Goal: Obtain resource: Download file/media

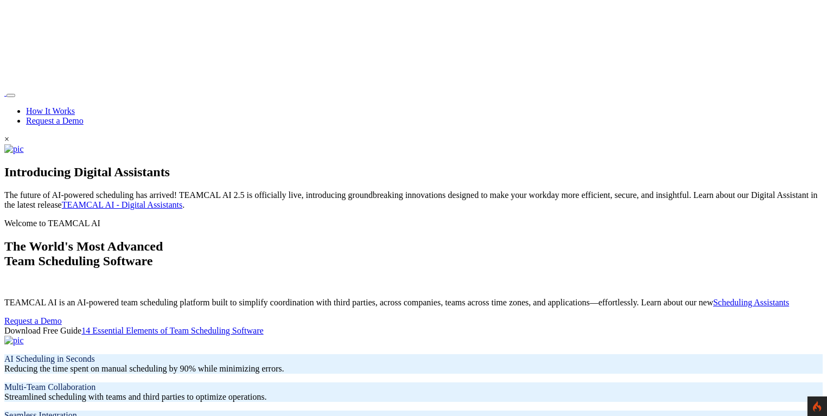
click at [84, 116] on link "Request a Demo" at bounding box center [54, 120] width 57 height 9
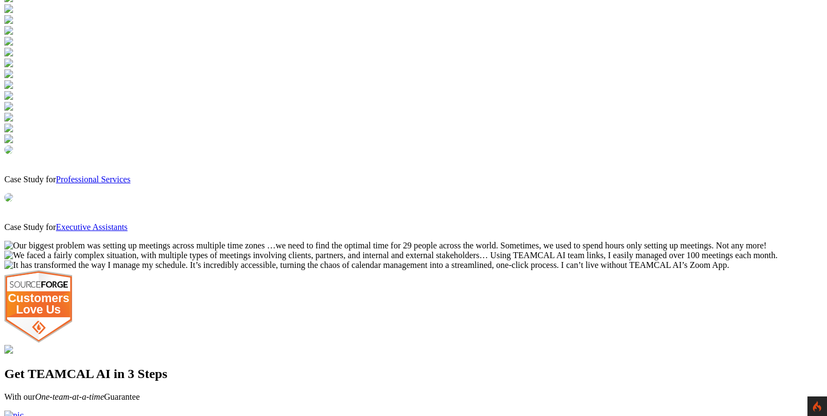
scroll to position [885, 0]
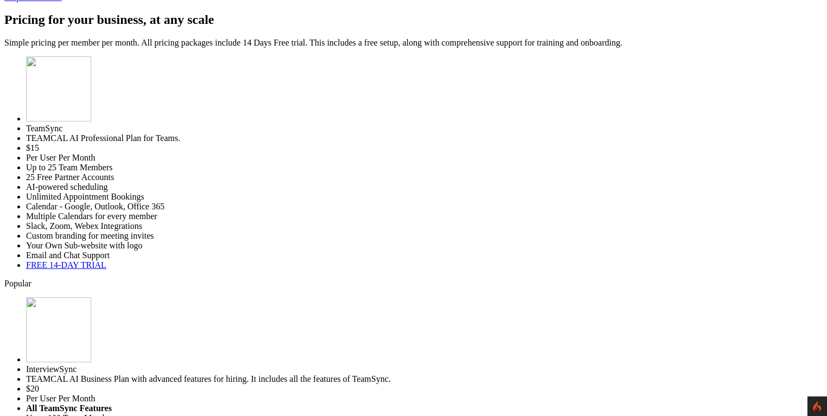
scroll to position [3124, 0]
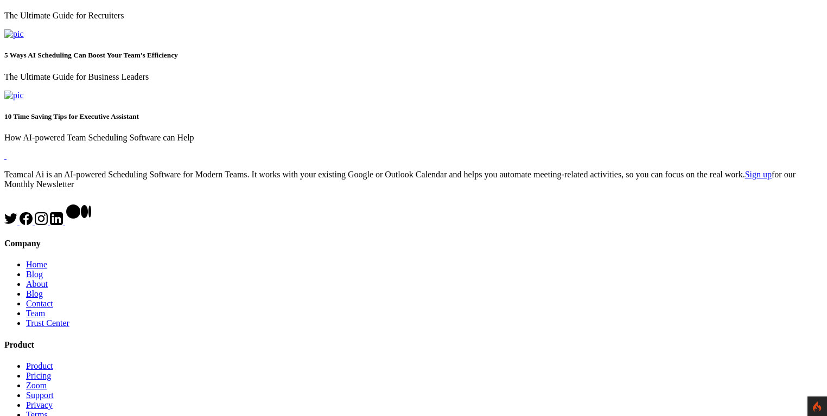
scroll to position [573, 0]
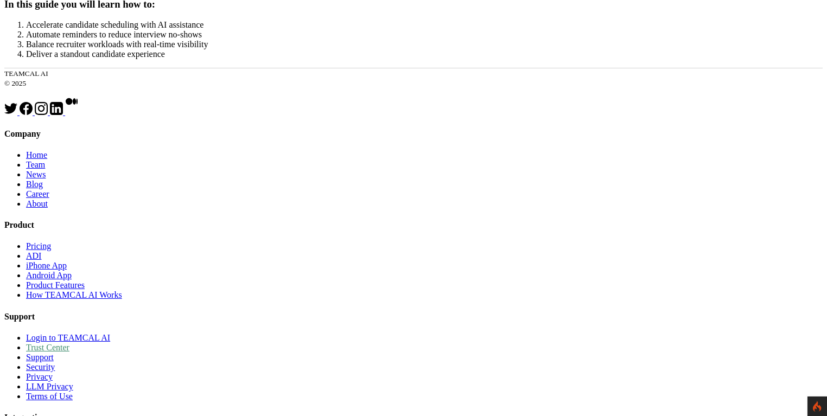
scroll to position [469, 0]
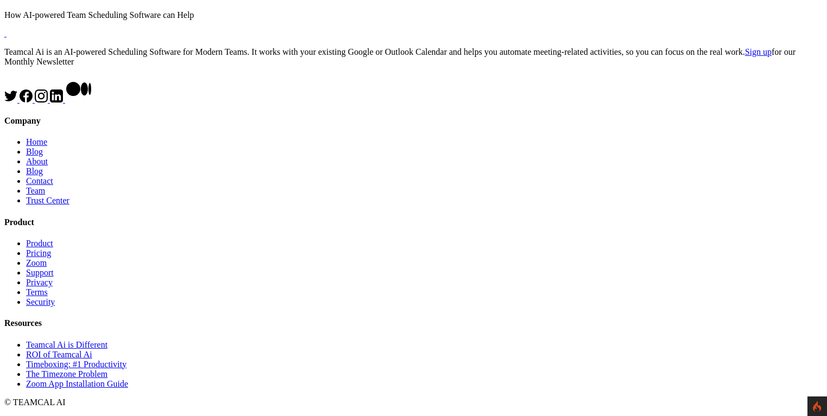
scroll to position [729, 0]
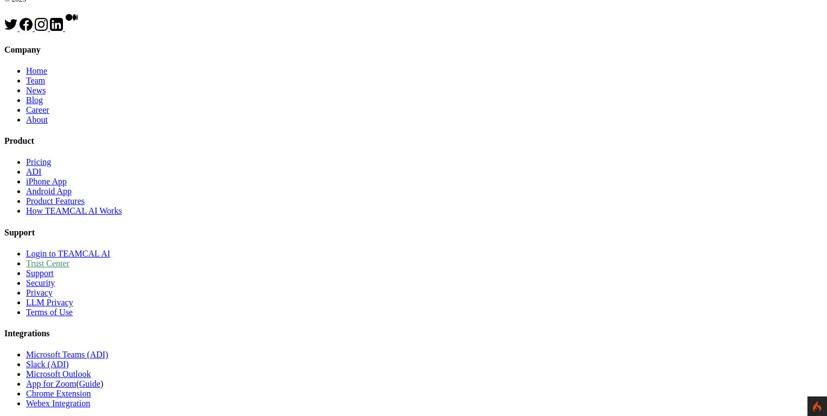
scroll to position [417, 0]
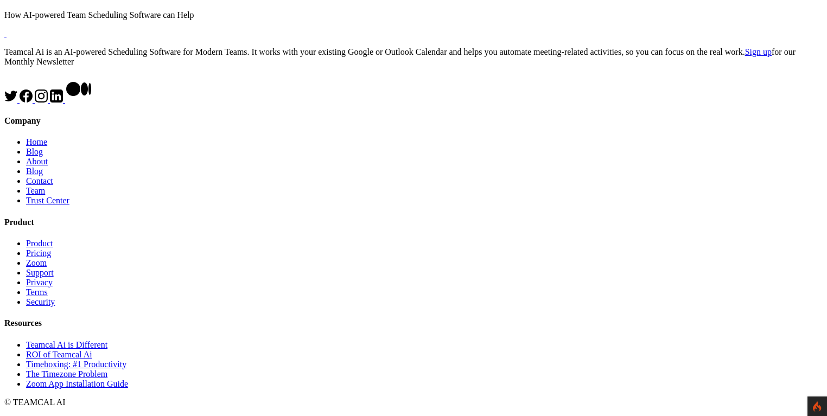
scroll to position [1229, 0]
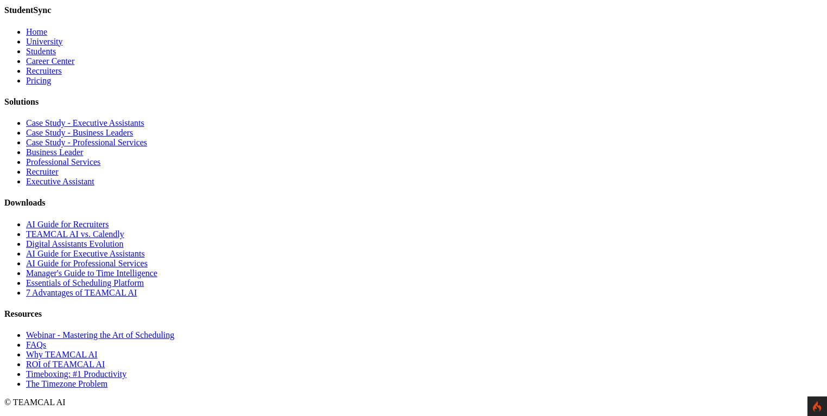
scroll to position [1346, 0]
click at [124, 239] on link "Digital Assistants Evolution" at bounding box center [75, 243] width 98 height 9
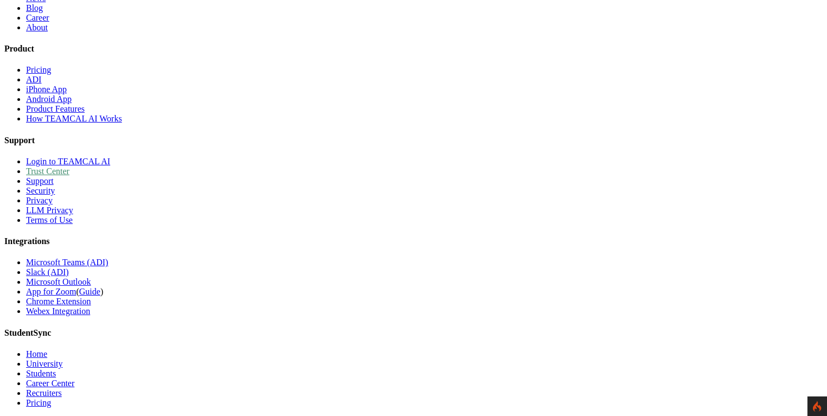
scroll to position [625, 0]
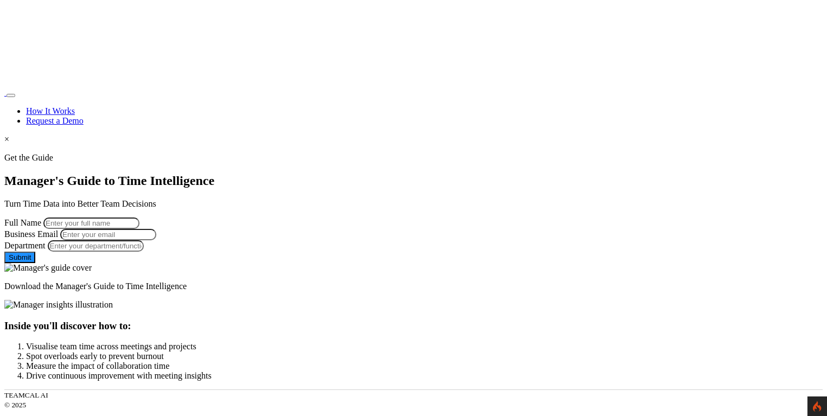
click at [139, 218] on input "Full Name" at bounding box center [91, 223] width 96 height 11
type input "George Burin"
click at [156, 240] on input "Business Email" at bounding box center [108, 234] width 96 height 11
type input "george.burin@comcast.net"
click at [144, 252] on input "Department" at bounding box center [96, 245] width 96 height 11
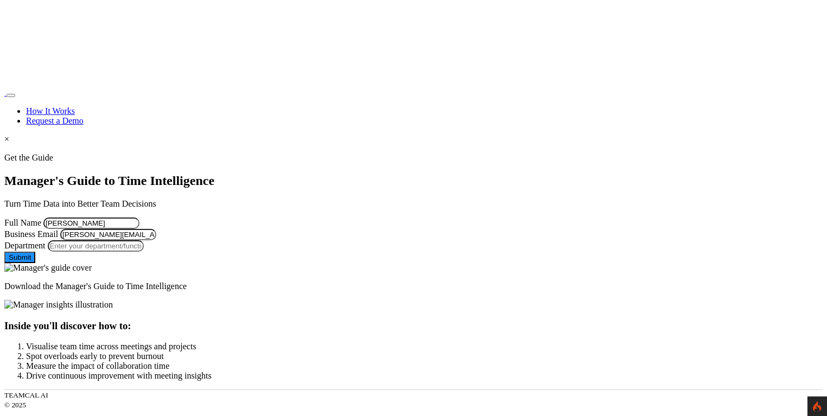
type input "Managment"
click at [35, 263] on button "Submit" at bounding box center [19, 257] width 31 height 11
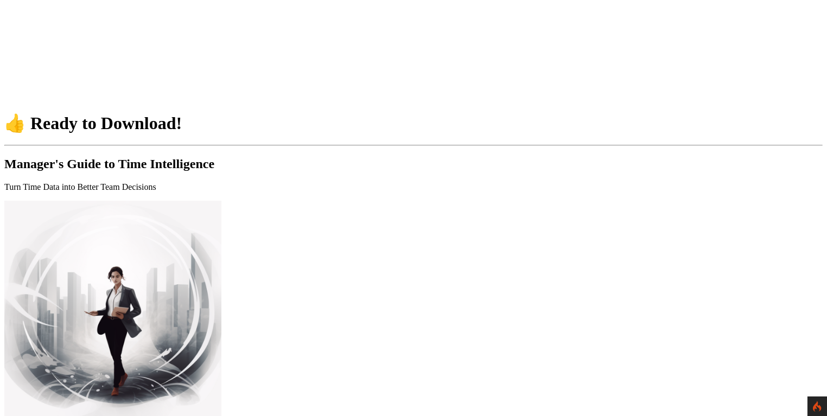
scroll to position [104, 0]
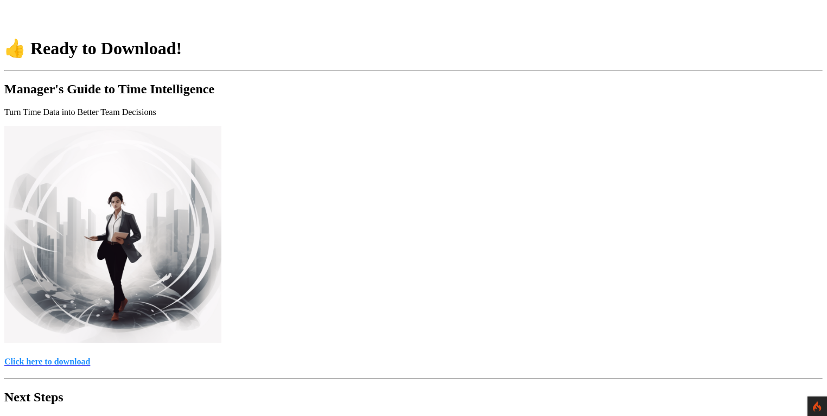
click at [397, 357] on h4 "Click here to download" at bounding box center [413, 362] width 818 height 10
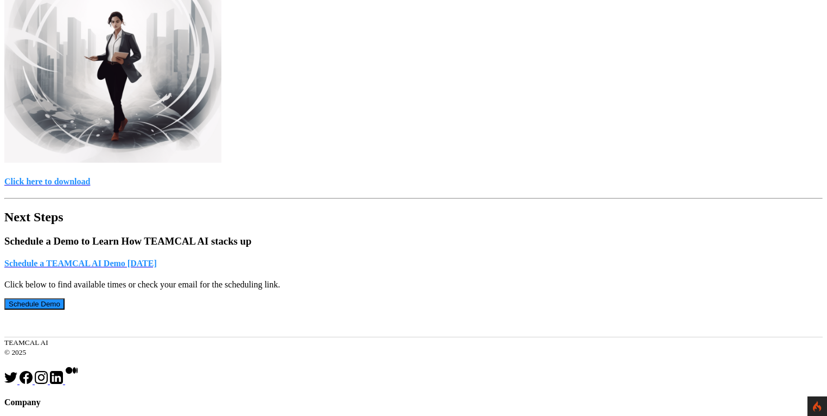
scroll to position [312, 0]
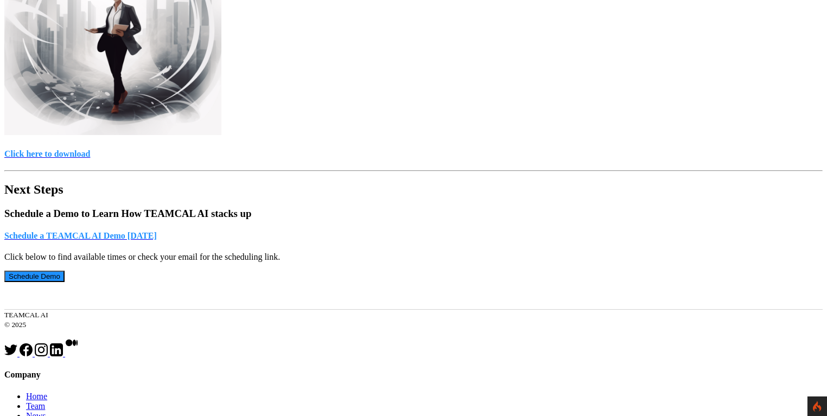
click at [376, 231] on h4 "Schedule a TEAMCAL AI Demo [DATE]" at bounding box center [413, 236] width 818 height 10
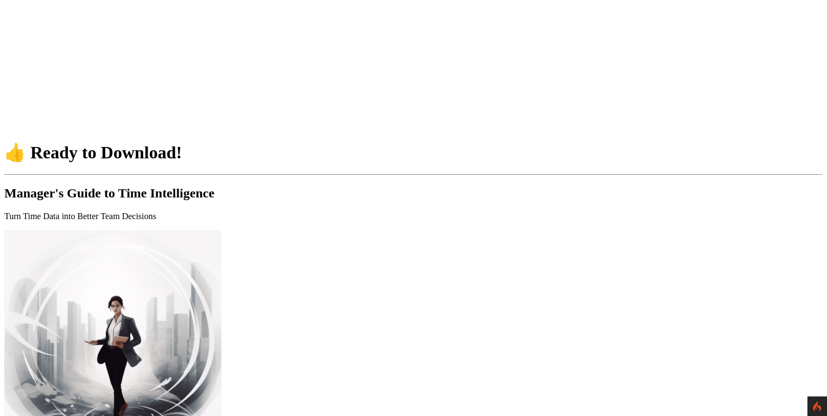
scroll to position [312, 0]
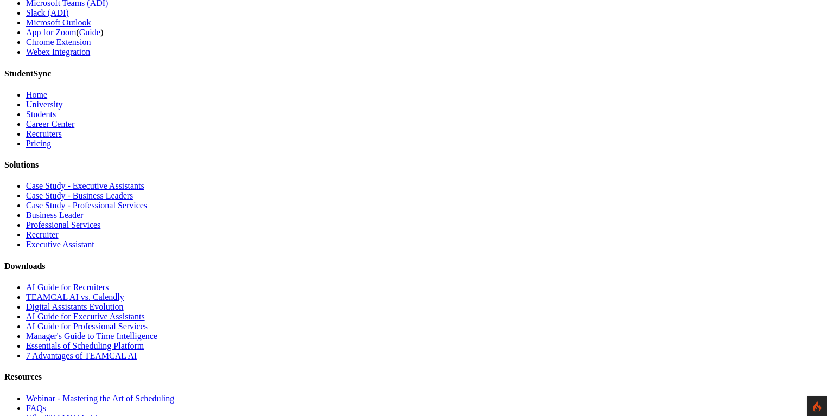
scroll to position [783, 0]
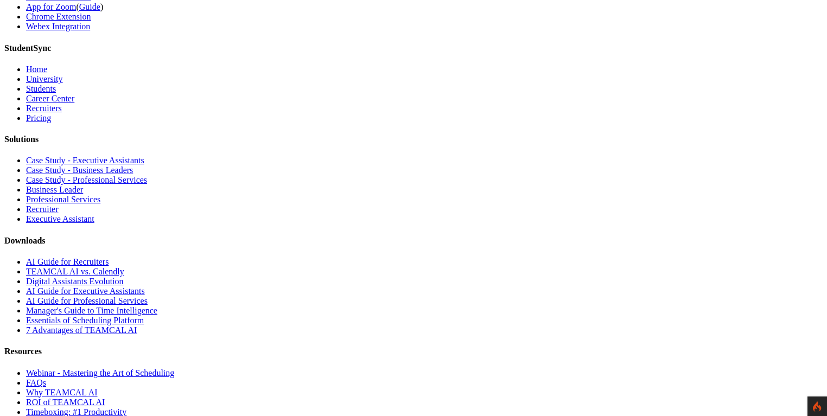
click at [144, 319] on link "Essentials of Scheduling Platform" at bounding box center [85, 320] width 118 height 9
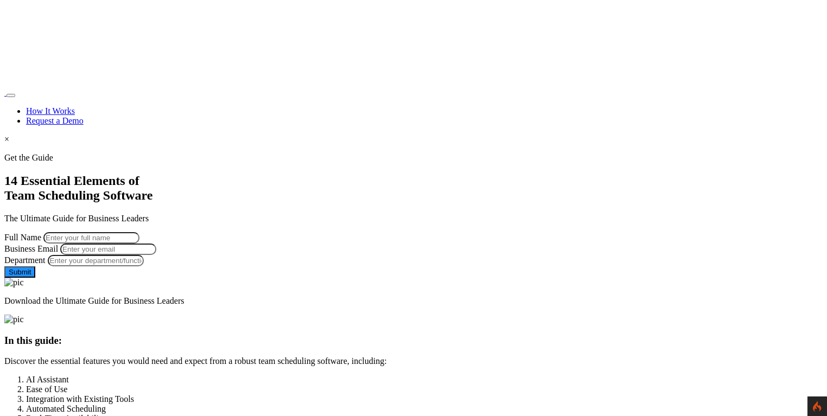
click at [139, 232] on input "Full Name" at bounding box center [91, 237] width 96 height 11
type input "DOG Water"
drag, startPoint x: 209, startPoint y: 208, endPoint x: 59, endPoint y: 199, distance: 150.0
click at [59, 199] on div "Get the Guide 14 Essential Elements of Team Scheduling Software The Ultimate Gu…" at bounding box center [413, 229] width 818 height 153
click at [139, 232] on input "Full Name" at bounding box center [91, 237] width 96 height 11
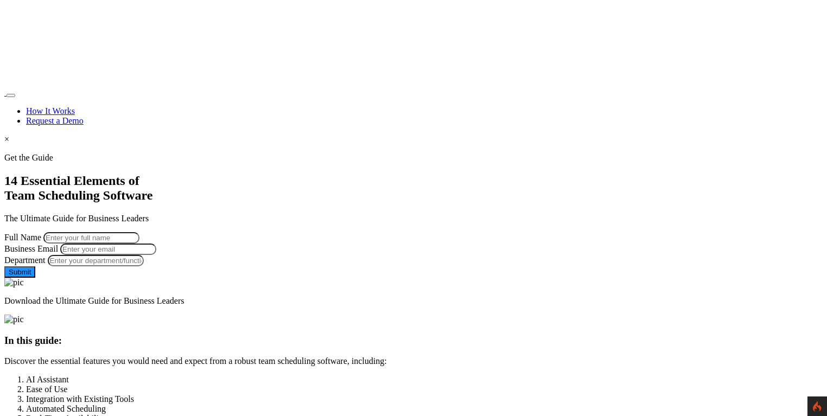
type input "George Burin"
click at [156, 251] on input "Business Email" at bounding box center [108, 249] width 96 height 11
type input "george.burin@comcast.net"
click at [144, 266] on input "Department" at bounding box center [96, 260] width 96 height 11
type input "Managment"
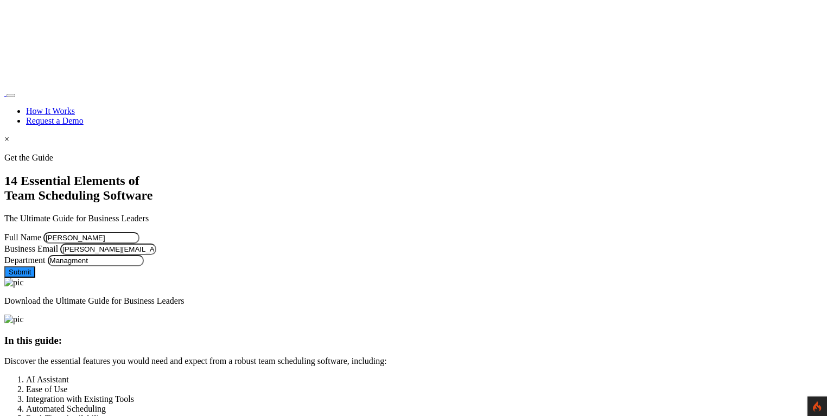
click button "Submit"
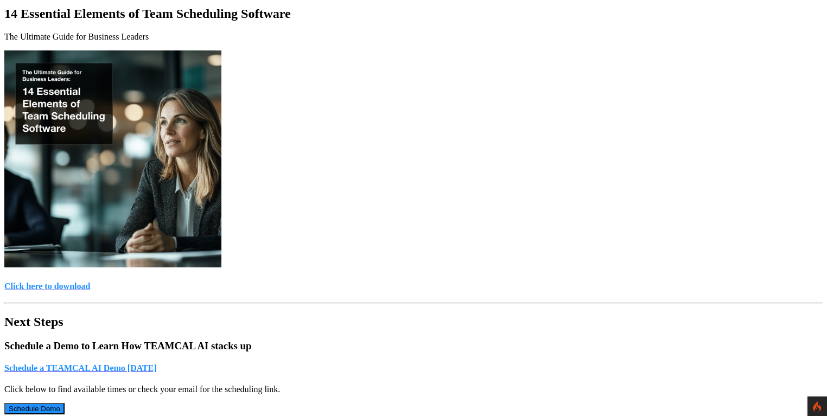
scroll to position [208, 0]
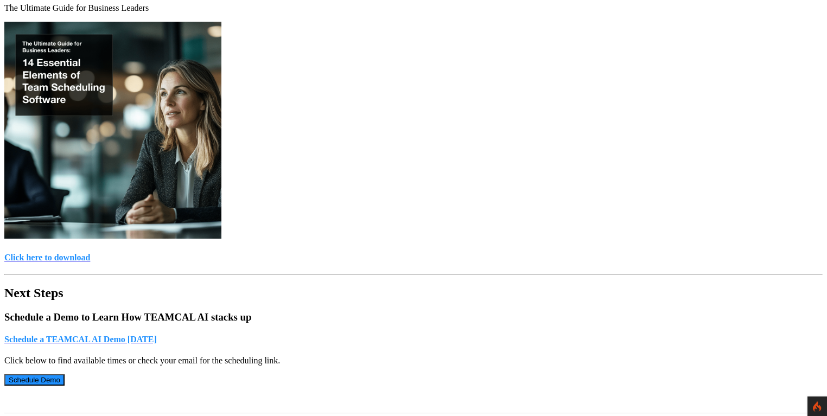
click at [397, 335] on h4 "Schedule a TEAMCAL AI Demo [DATE]" at bounding box center [413, 340] width 818 height 10
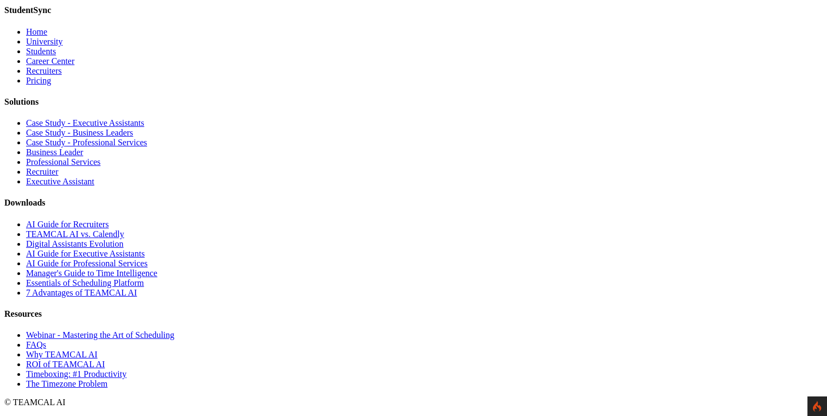
scroll to position [1875, 0]
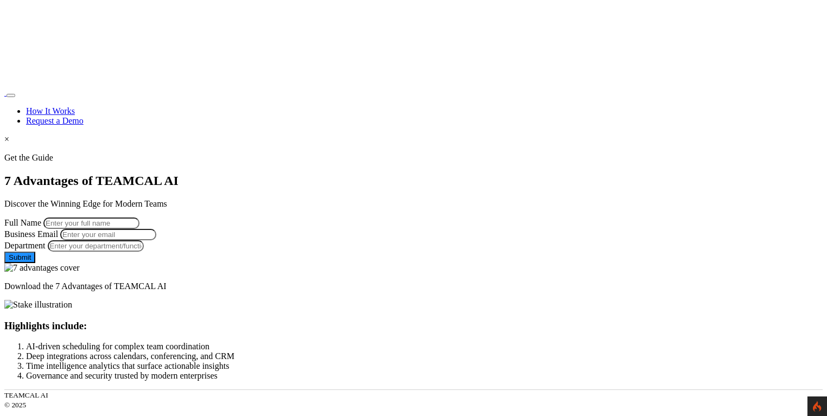
click at [139, 218] on input "Full Name" at bounding box center [91, 223] width 96 height 11
type input "[PERSON_NAME]"
click at [156, 240] on input "Business Email" at bounding box center [108, 234] width 96 height 11
type input "george.burin@comcast.net"
click at [144, 252] on input "Department" at bounding box center [96, 245] width 96 height 11
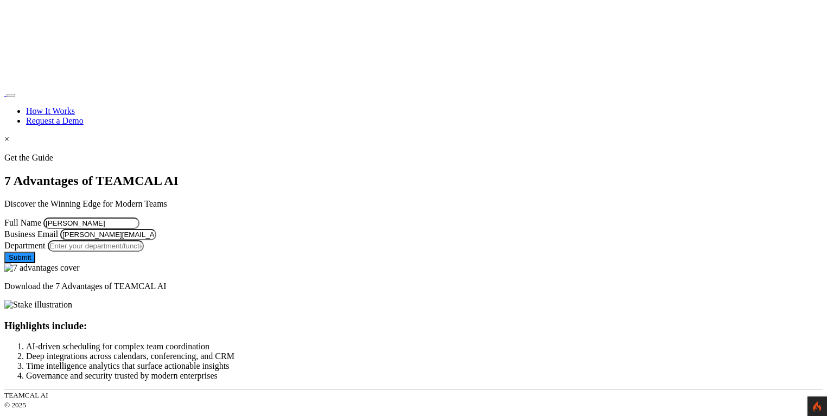
type input "Managment"
click at [35, 263] on button "Submit" at bounding box center [19, 257] width 31 height 11
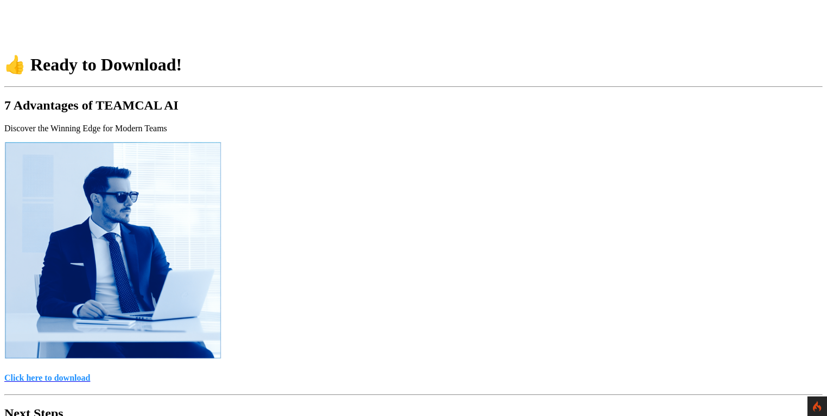
scroll to position [208, 0]
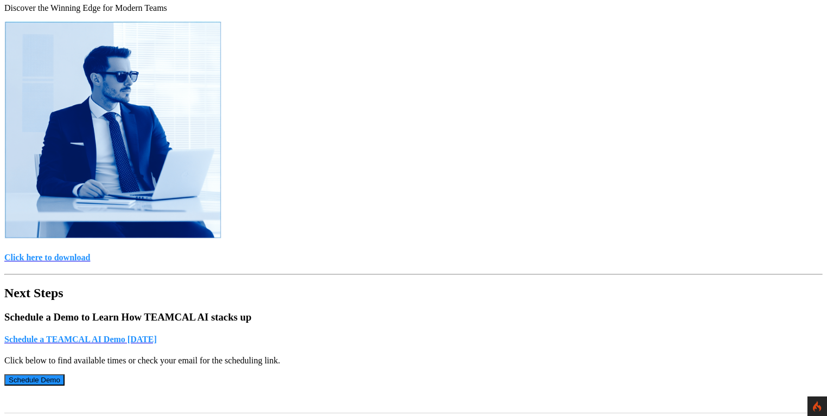
click at [406, 253] on h4 "Click here to download" at bounding box center [413, 258] width 818 height 10
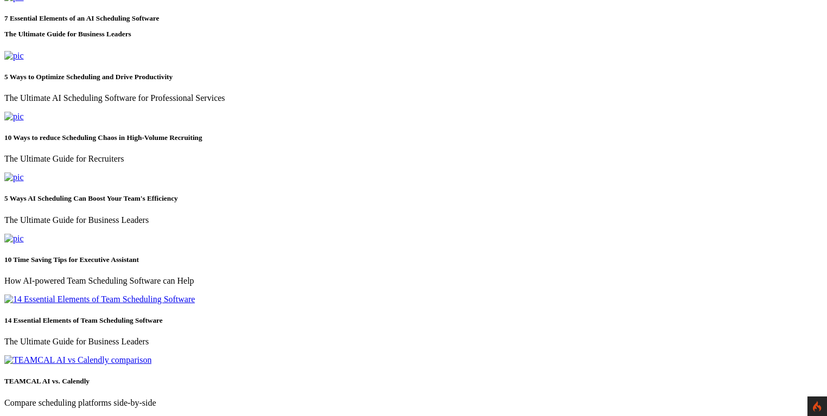
scroll to position [350, 0]
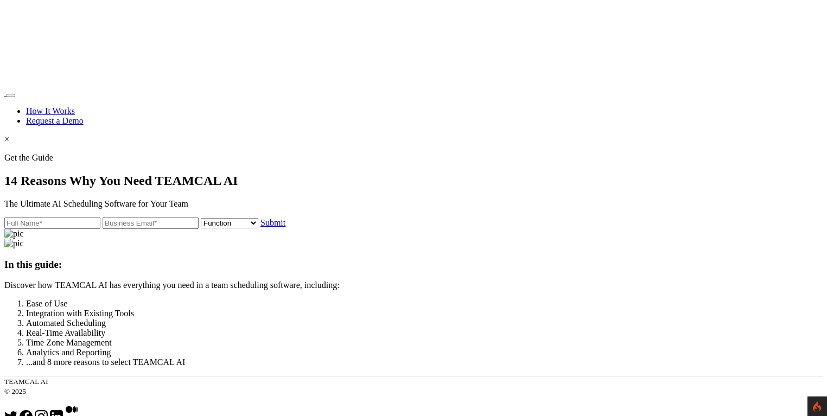
click at [100, 218] on input "text" at bounding box center [52, 223] width 96 height 11
type input "George Burin"
click at [172, 229] on input "email" at bounding box center [151, 223] width 96 height 11
type input "[PERSON_NAME][EMAIL_ADDRESS][PERSON_NAME][DOMAIN_NAME]"
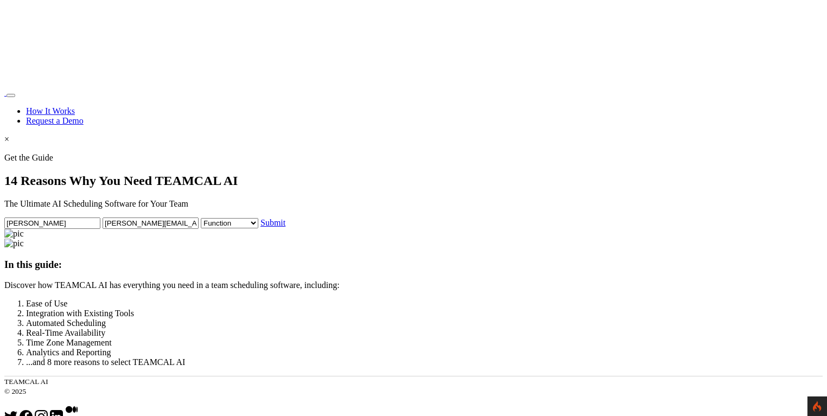
click at [201, 228] on select "Function Accounting Administrative Engineering Legal Marketing Operations Recru…" at bounding box center [229, 223] width 57 height 10
click at [260, 227] on link "Submit" at bounding box center [272, 222] width 25 height 9
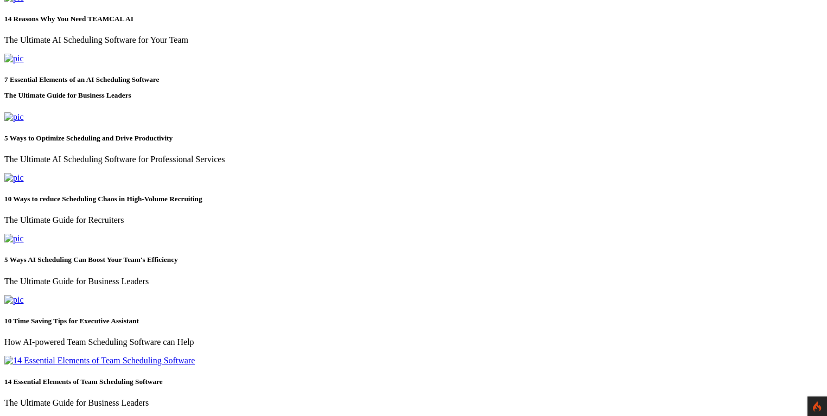
scroll to position [246, 0]
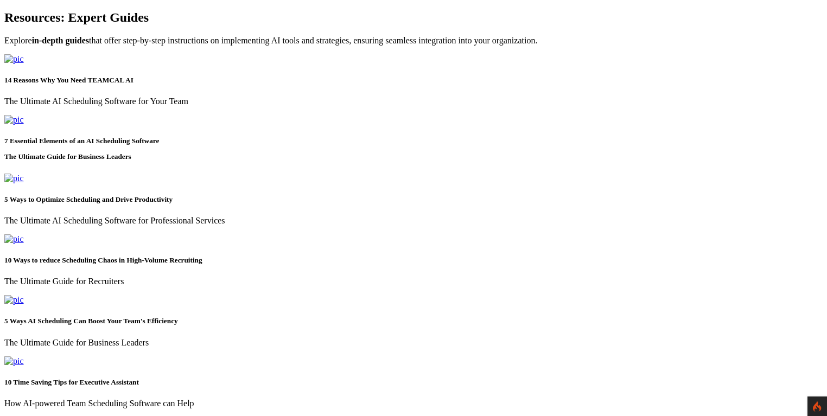
drag, startPoint x: 67, startPoint y: 148, endPoint x: 749, endPoint y: 154, distance: 681.8
click at [749, 46] on div "Resources: Expert Guides Explore in-depth guides that offer step-by-step instru…" at bounding box center [413, 27] width 818 height 35
click at [273, 46] on div "Resources: Expert Guides Explore in-depth guides that offer step-by-step instru…" at bounding box center [413, 27] width 818 height 35
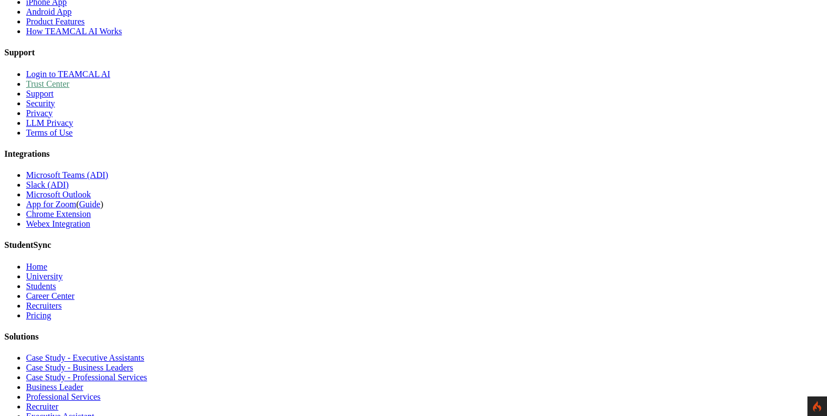
scroll to position [1340, 0]
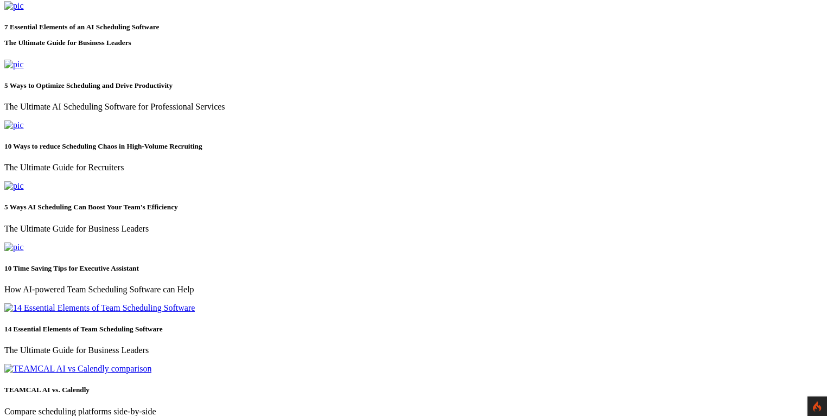
scroll to position [298, 0]
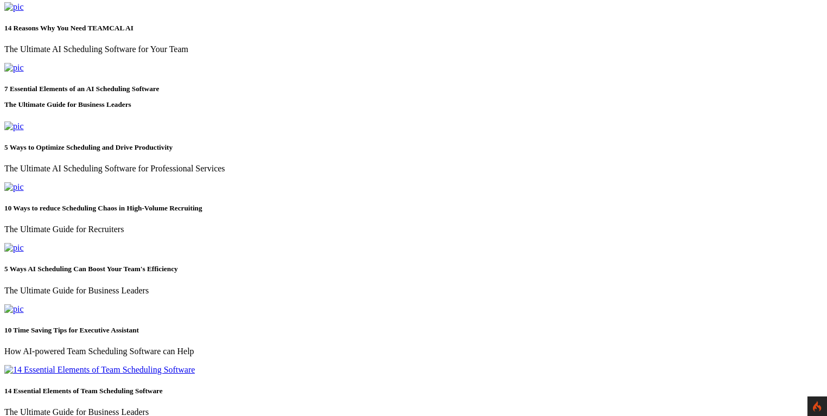
click at [24, 12] on img at bounding box center [14, 7] width 20 height 10
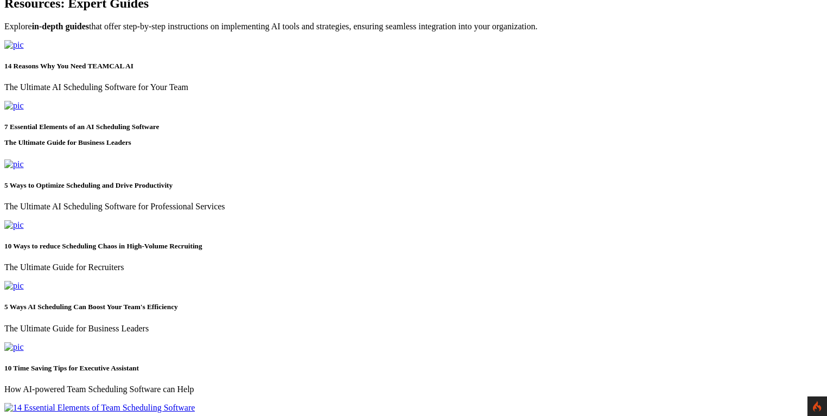
scroll to position [262, 0]
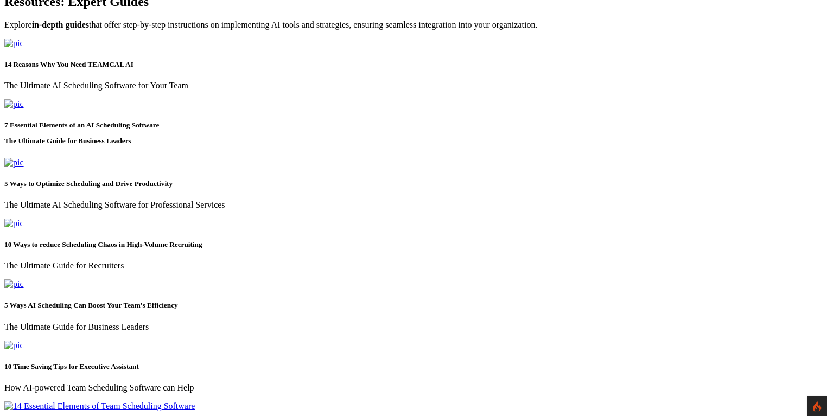
click at [24, 48] on img at bounding box center [14, 44] width 20 height 10
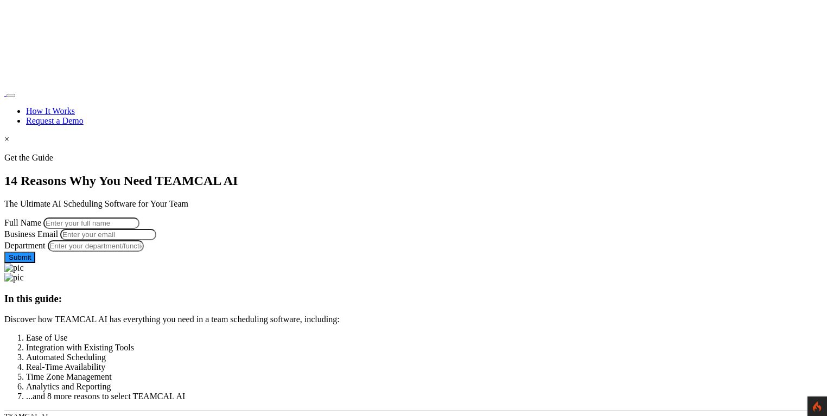
click at [139, 218] on input "Full Name" at bounding box center [91, 223] width 96 height 11
type input "[PERSON_NAME]"
click at [156, 240] on input "Business Email" at bounding box center [108, 234] width 96 height 11
type input "[PERSON_NAME][EMAIL_ADDRESS][PERSON_NAME][DOMAIN_NAME]"
click at [144, 252] on input "Department" at bounding box center [96, 245] width 96 height 11
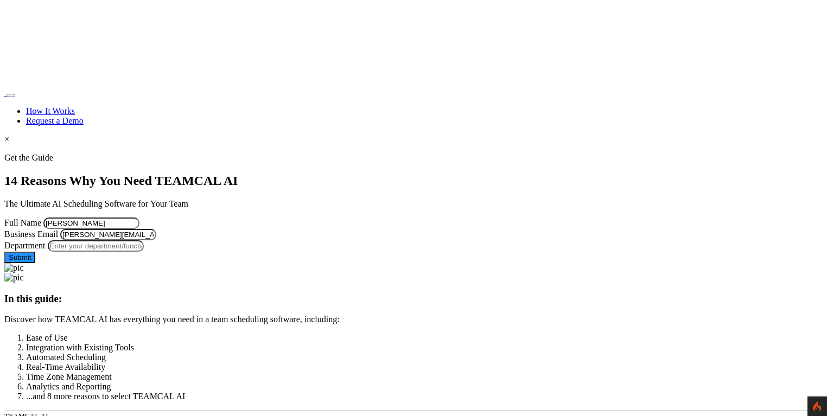
type input "Managment"
click at [35, 263] on button "Submit" at bounding box center [19, 257] width 31 height 11
click at [4, 95] on img at bounding box center [4, 95] width 0 height 0
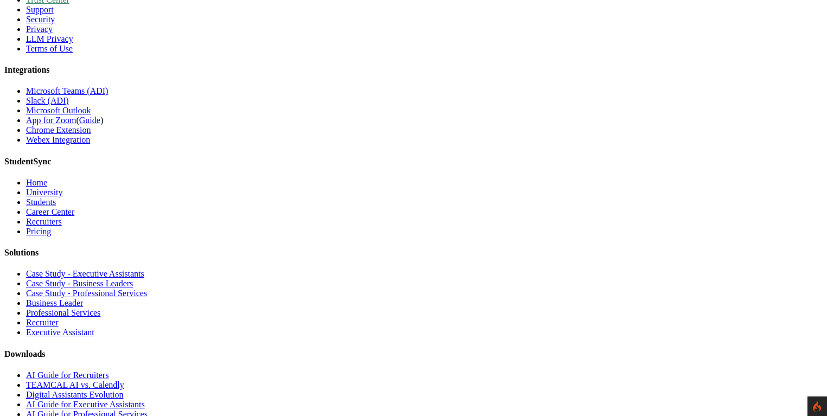
scroll to position [696, 0]
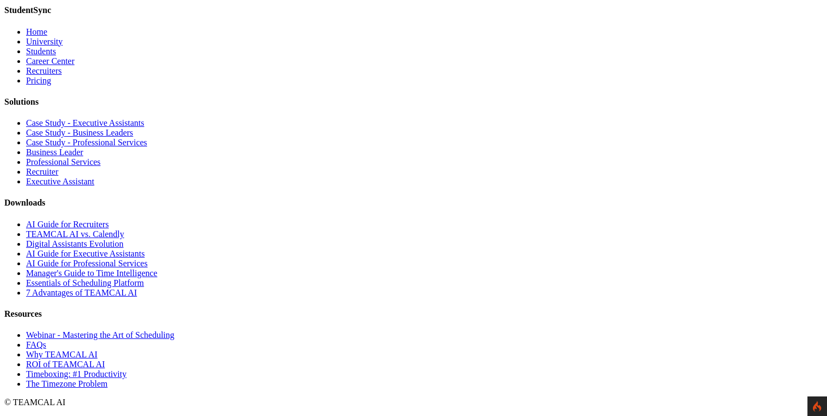
scroll to position [9165, 0]
type input "George Burin"
type input "george.burin@comcast.net"
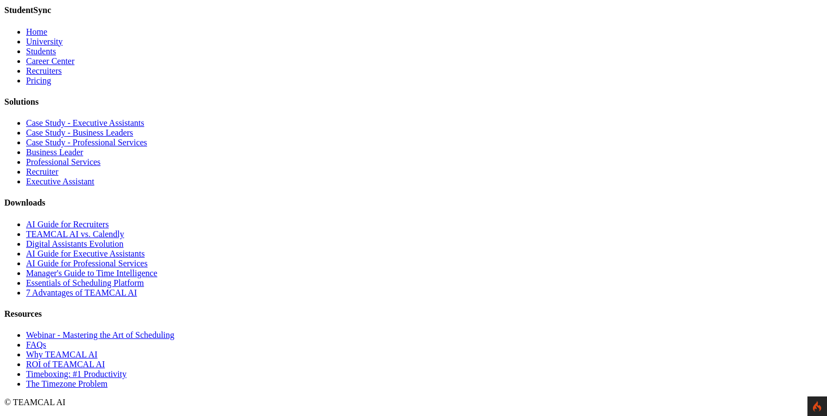
type input "Managment"
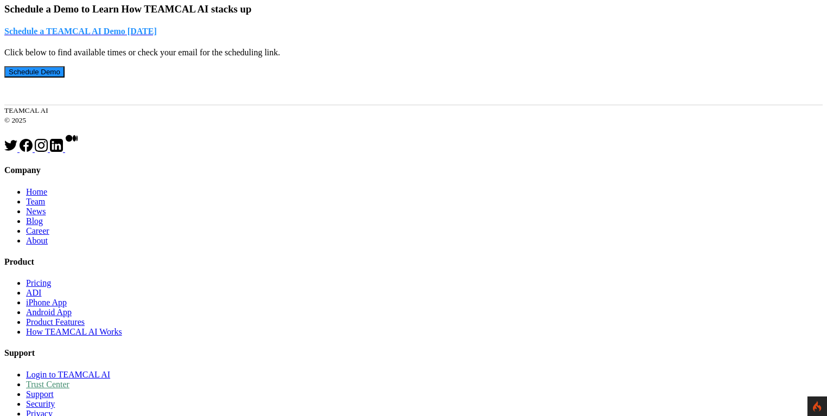
scroll to position [498, 0]
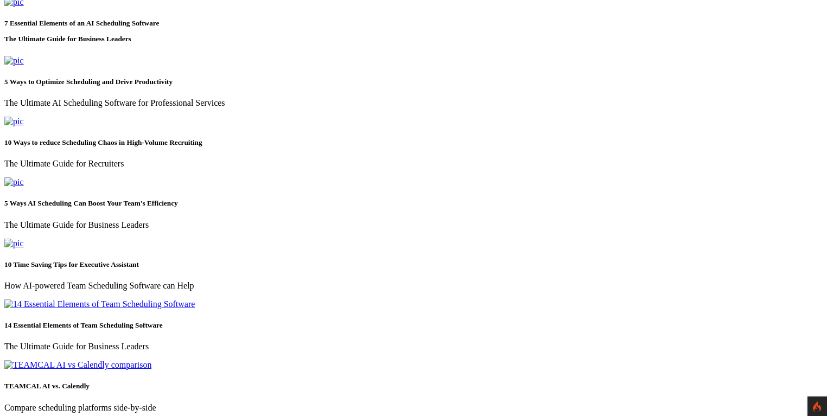
scroll to position [365, 0]
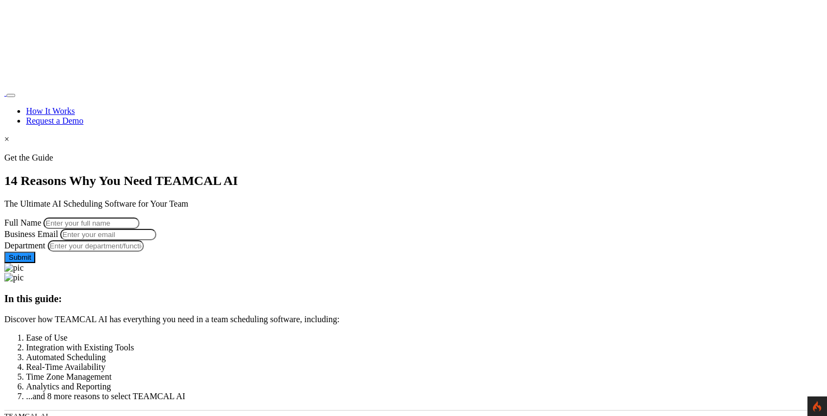
click at [139, 218] on input "Full Name" at bounding box center [91, 223] width 96 height 11
type input "[PERSON_NAME]"
click at [156, 240] on input "Business Email" at bounding box center [108, 234] width 96 height 11
type input "[PERSON_NAME][EMAIL_ADDRESS][PERSON_NAME][DOMAIN_NAME]"
click at [144, 252] on input "Department" at bounding box center [96, 245] width 96 height 11
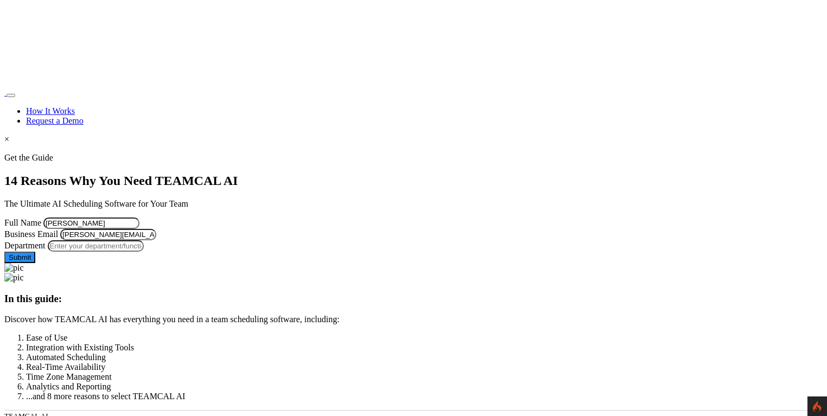
type input "Managment"
click at [35, 263] on button "Submit" at bounding box center [19, 257] width 31 height 11
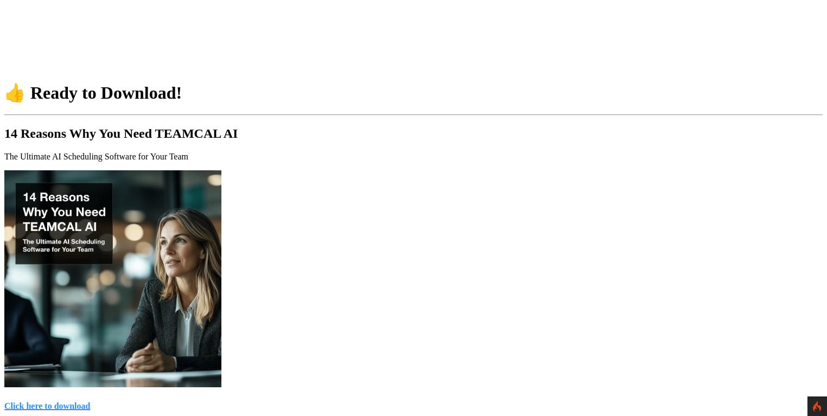
scroll to position [156, 0]
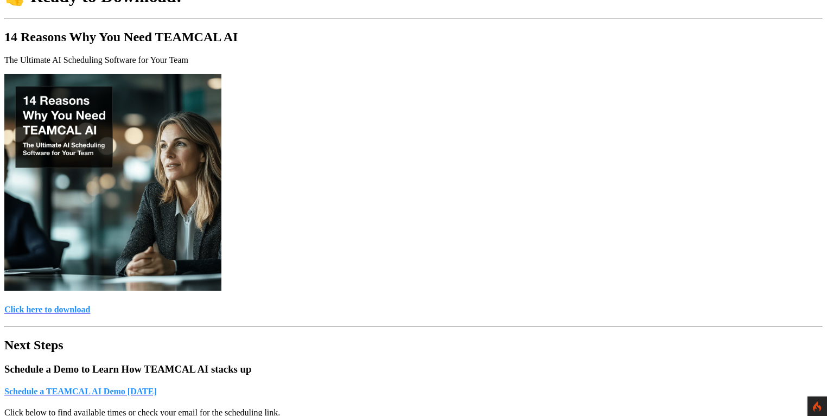
click at [381, 305] on h4 "Click here to download" at bounding box center [413, 310] width 818 height 10
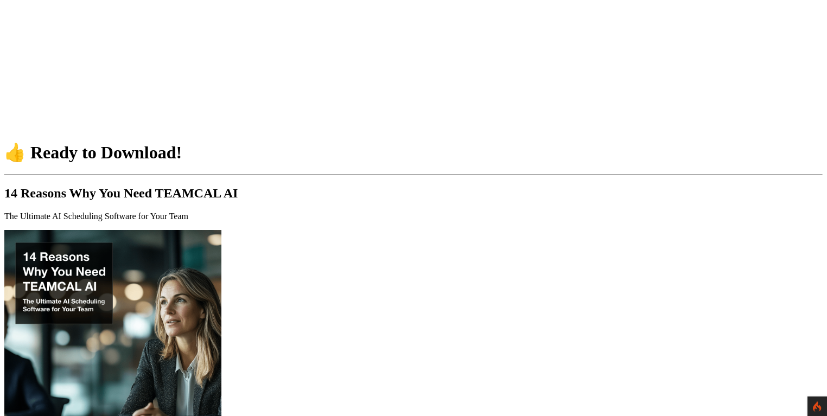
scroll to position [156, 0]
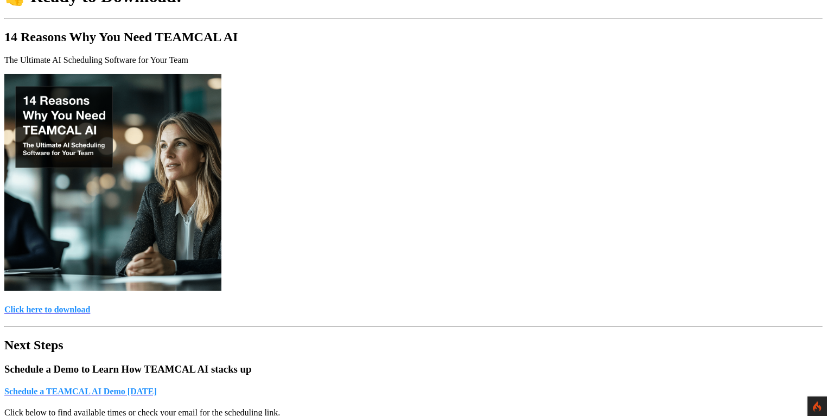
click at [397, 305] on h4 "Click here to download" at bounding box center [413, 310] width 818 height 10
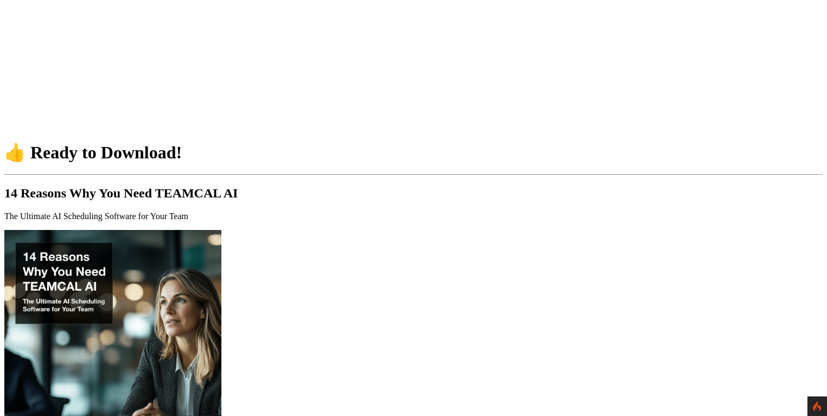
scroll to position [156, 0]
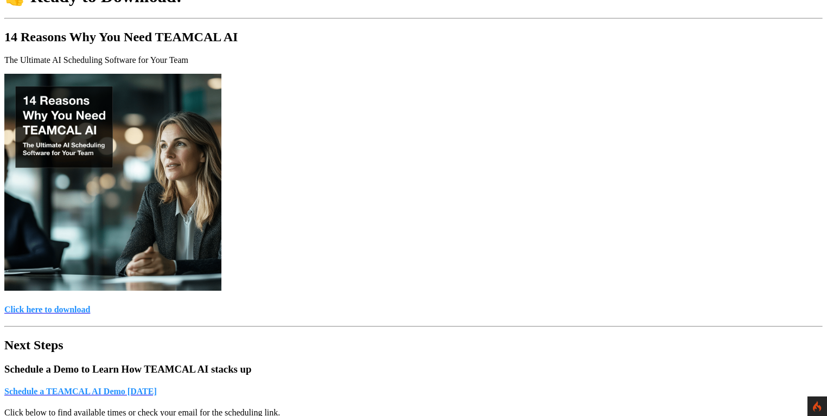
click at [233, 126] on div "Click here to download" at bounding box center [413, 194] width 818 height 240
